Goal: Find specific page/section: Find specific page/section

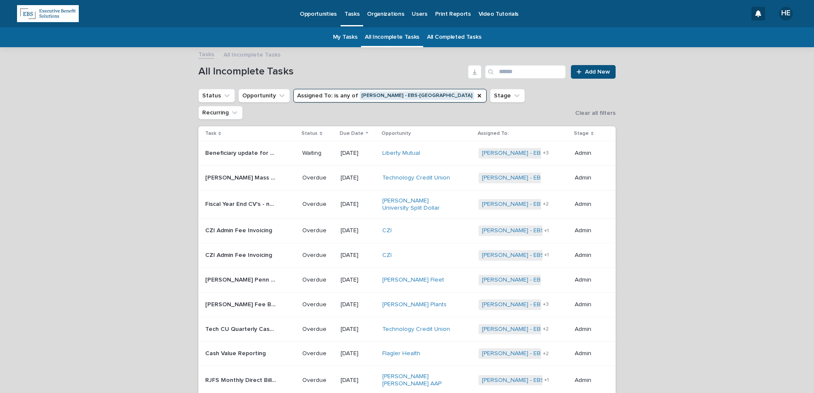
click at [395, 15] on p "Organizations" at bounding box center [385, 9] width 37 height 18
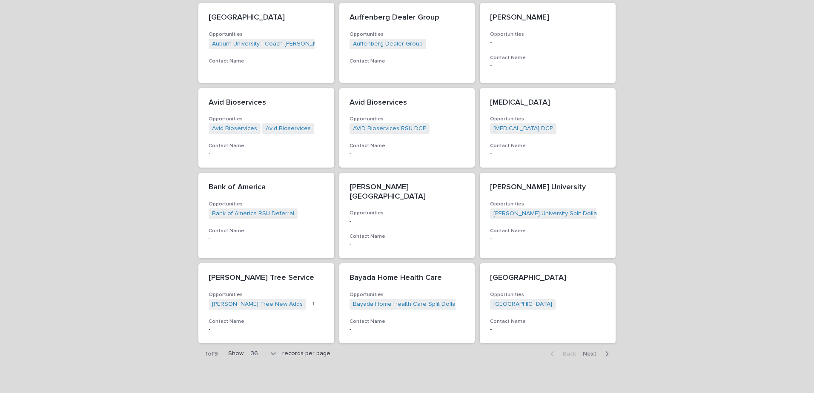
scroll to position [792, 0]
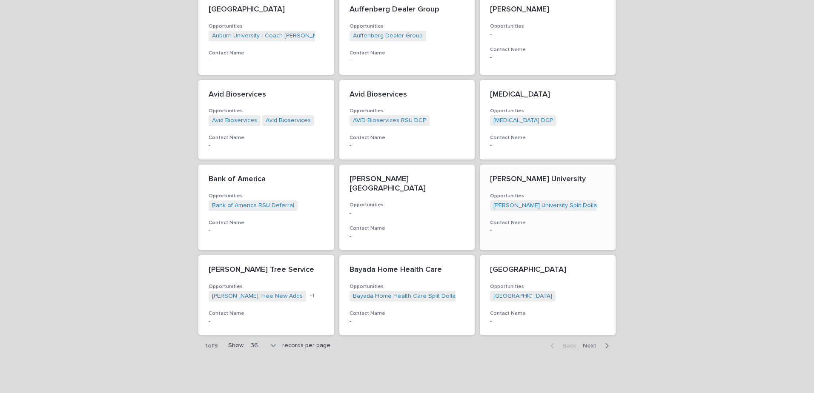
click at [549, 229] on p "-" at bounding box center [547, 230] width 115 height 7
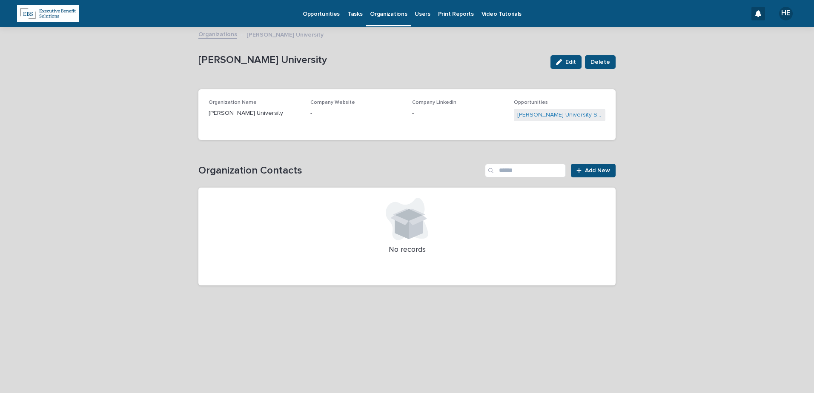
click at [350, 12] on p "Tasks" at bounding box center [354, 9] width 15 height 18
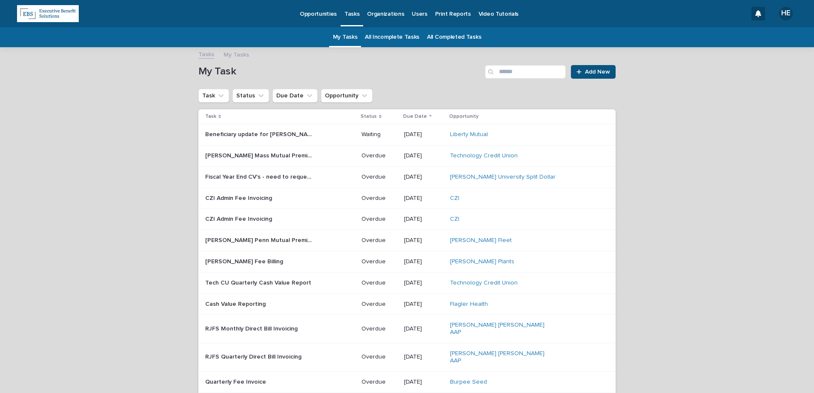
click at [388, 11] on p "Organizations" at bounding box center [385, 9] width 37 height 18
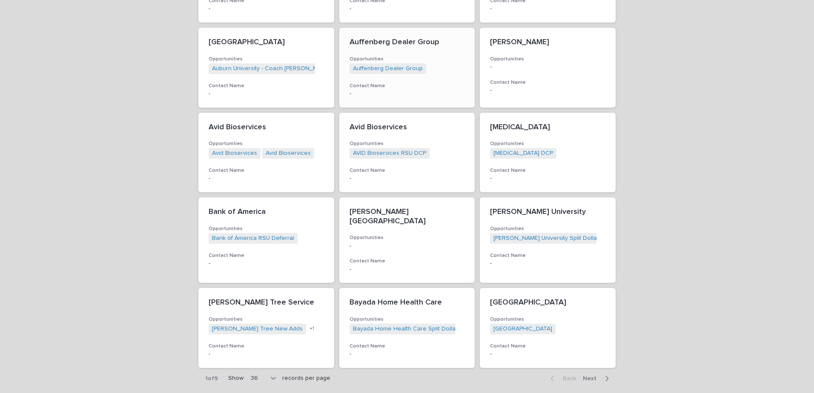
scroll to position [792, 0]
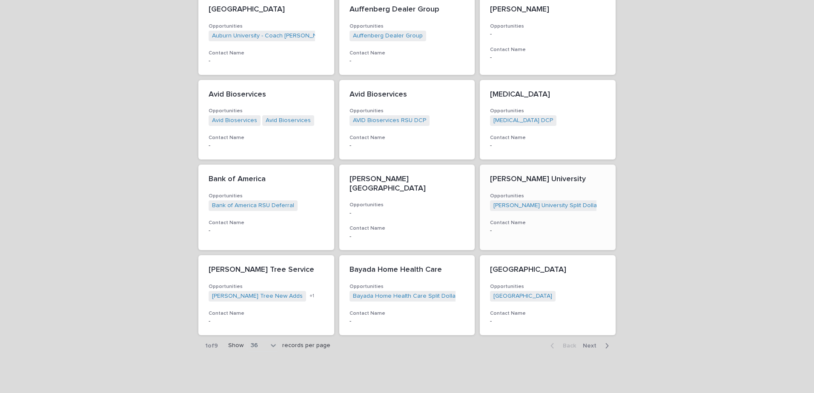
click at [500, 184] on div "[PERSON_NAME] University Opportunities [PERSON_NAME] University Split Dollar + …" at bounding box center [548, 205] width 136 height 80
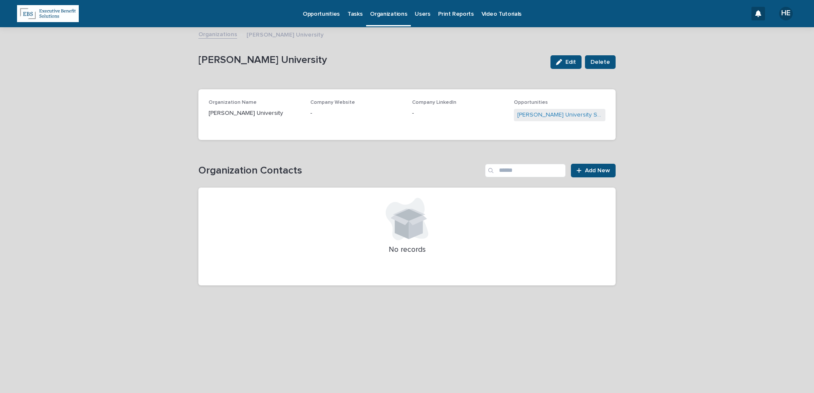
click at [318, 20] on link "Opportunities" at bounding box center [321, 13] width 45 height 26
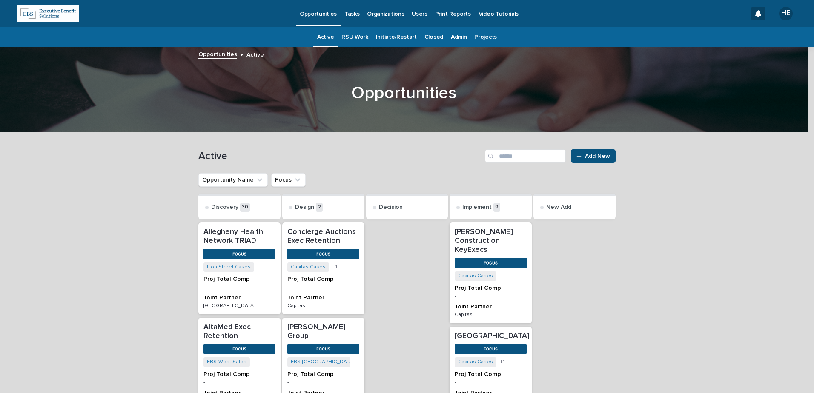
click at [457, 35] on link "Admin" at bounding box center [459, 37] width 16 height 20
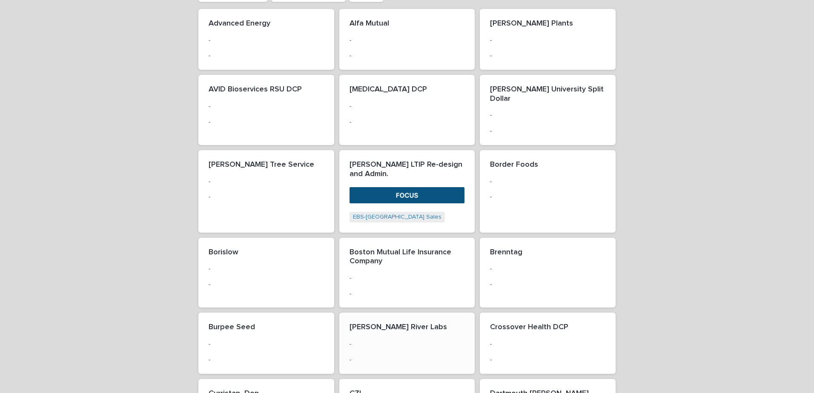
scroll to position [172, 0]
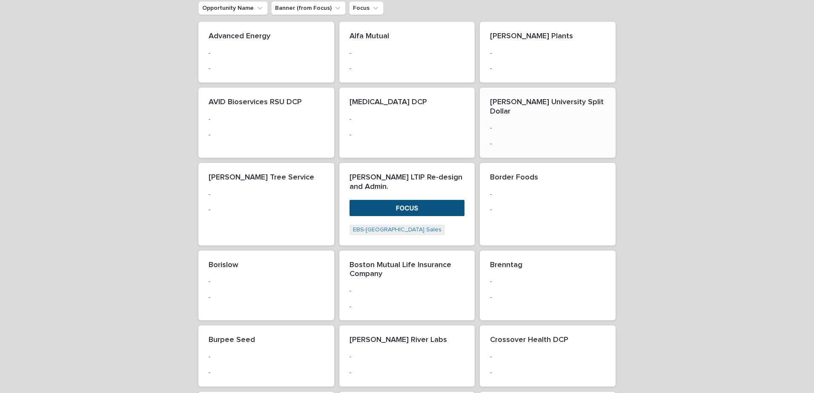
click at [513, 139] on div "-" at bounding box center [547, 143] width 115 height 9
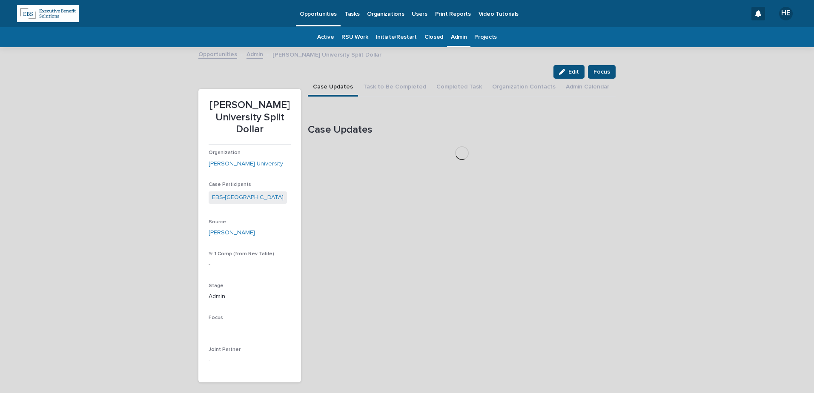
click at [569, 86] on button "Admin Calendar" at bounding box center [587, 88] width 54 height 18
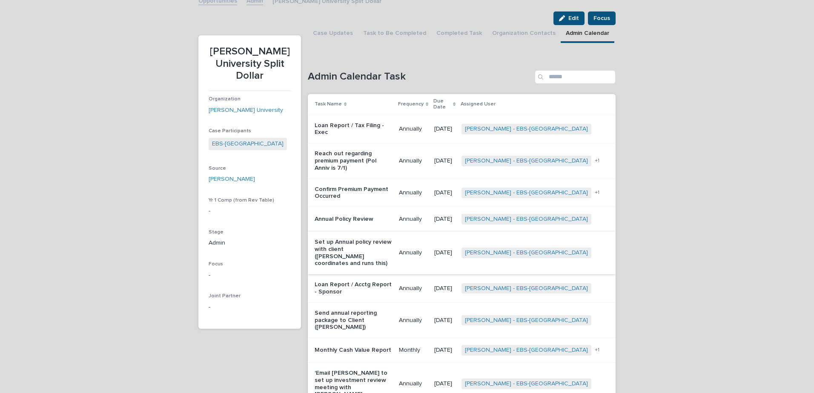
scroll to position [85, 0]
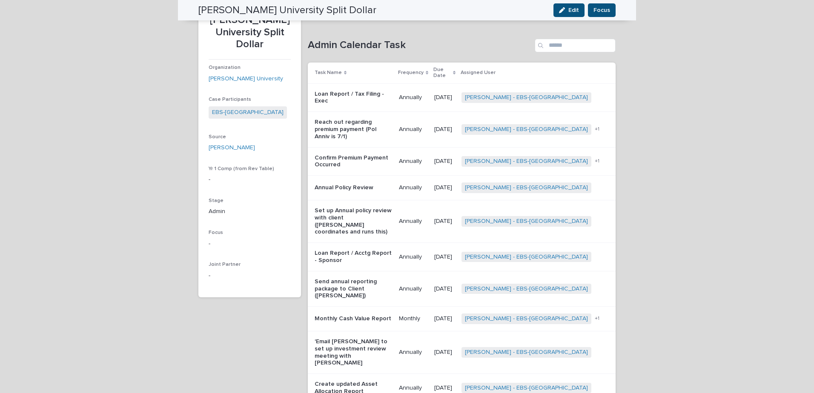
click at [343, 250] on p "Loan Report / Acctg Report - Sponsor" at bounding box center [353, 257] width 77 height 14
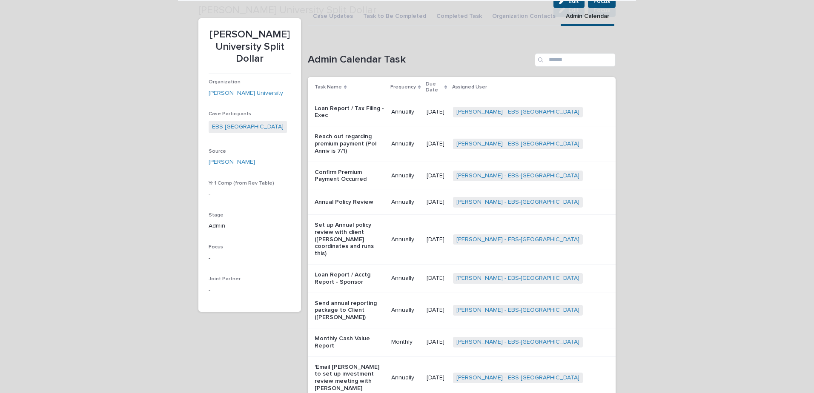
scroll to position [146, 0]
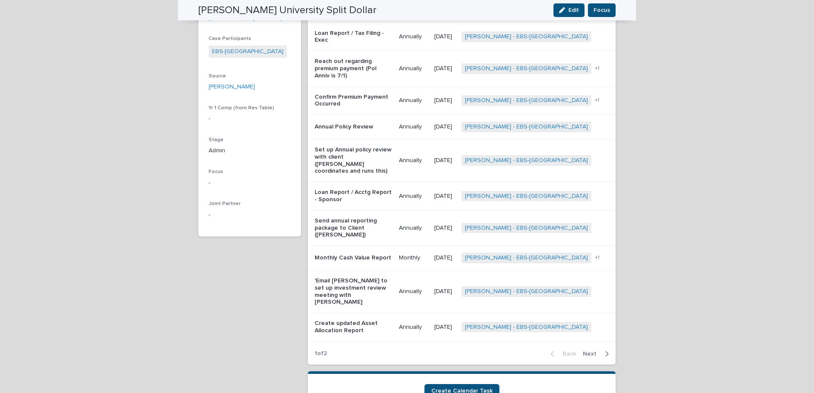
click at [585, 351] on span "Next" at bounding box center [592, 354] width 19 height 6
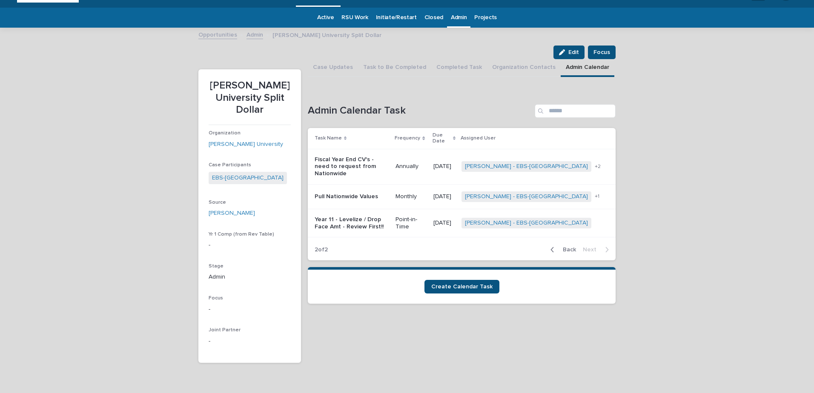
click at [569, 247] on span "Back" at bounding box center [567, 250] width 18 height 6
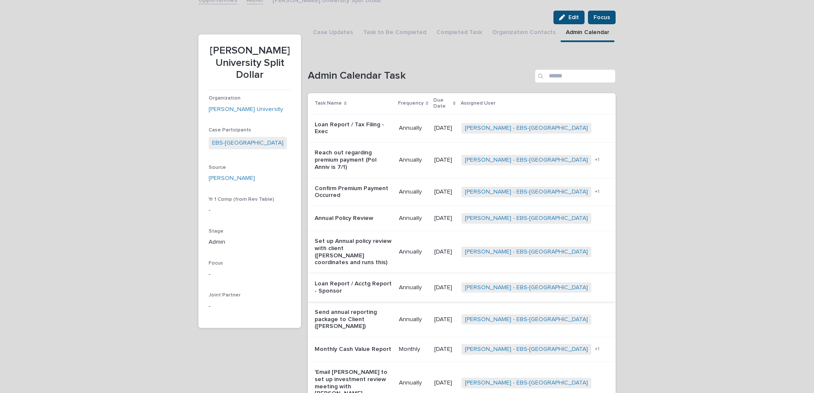
scroll to position [105, 0]
